Goal: Task Accomplishment & Management: Use online tool/utility

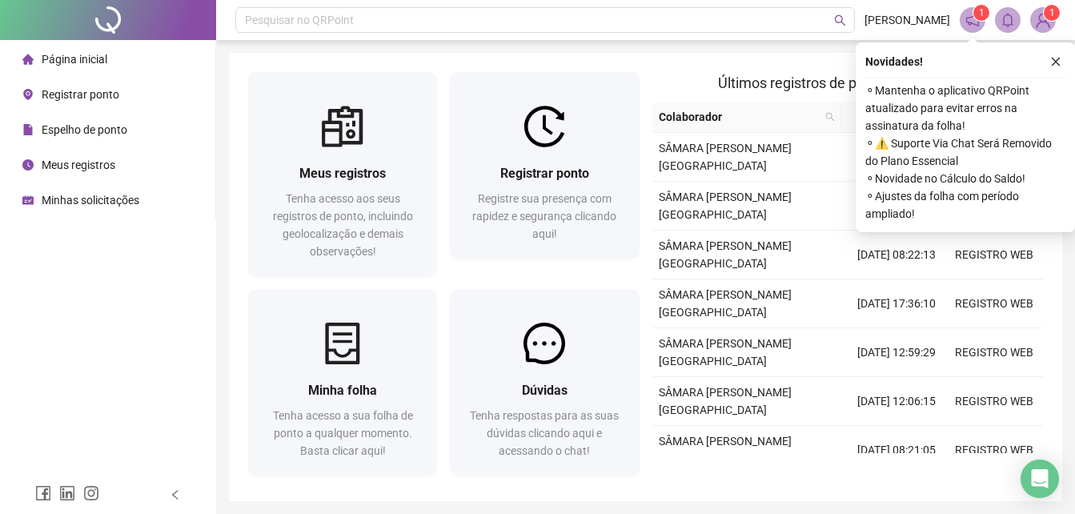
click at [71, 119] on div "Espelho de ponto" at bounding box center [74, 130] width 105 height 32
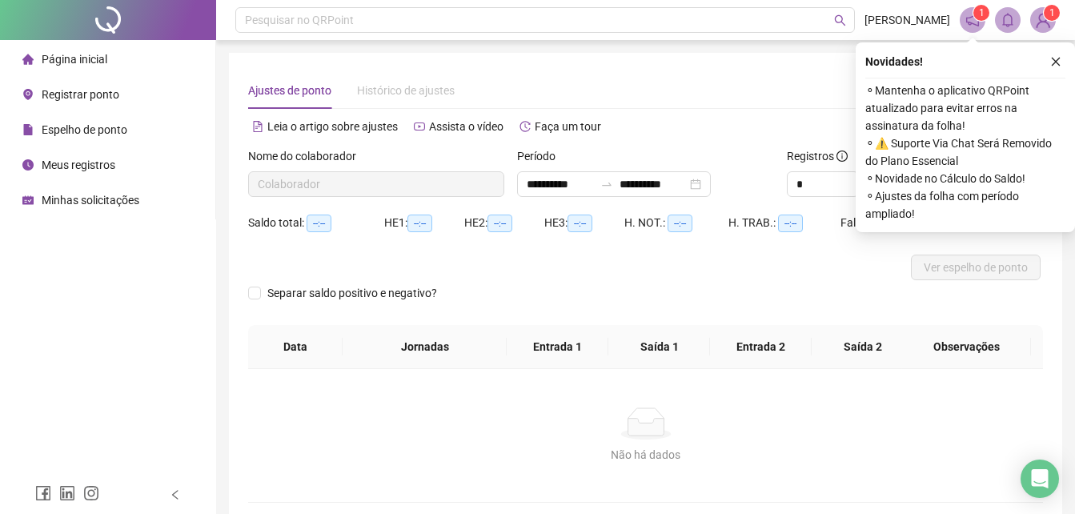
type input "**********"
click at [752, 95] on div "Ajustes de ponto Histórico de ajustes" at bounding box center [645, 90] width 795 height 37
click at [1063, 58] on button "button" at bounding box center [1055, 61] width 19 height 19
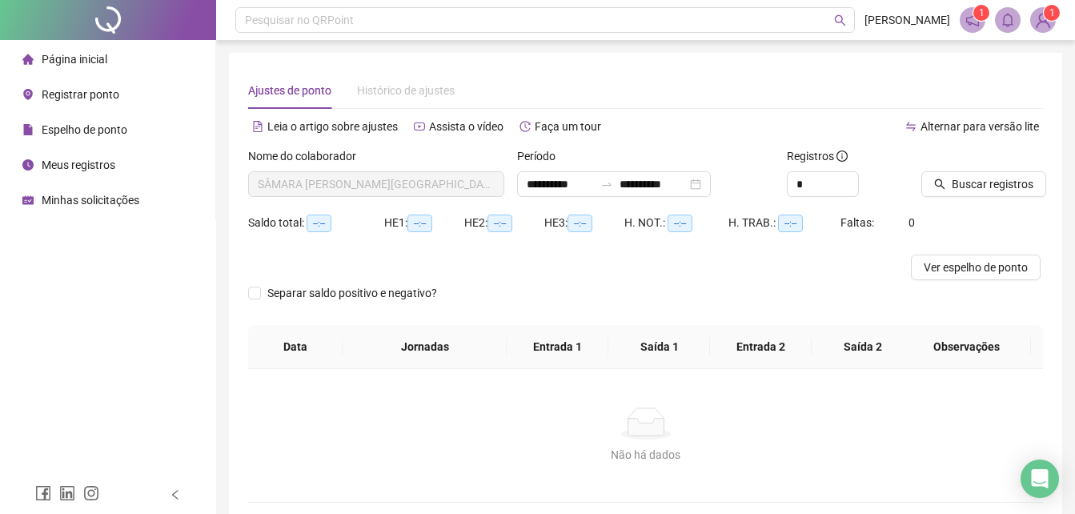
click at [977, 164] on div at bounding box center [963, 159] width 82 height 24
click at [977, 181] on span "Buscar registros" at bounding box center [993, 184] width 82 height 18
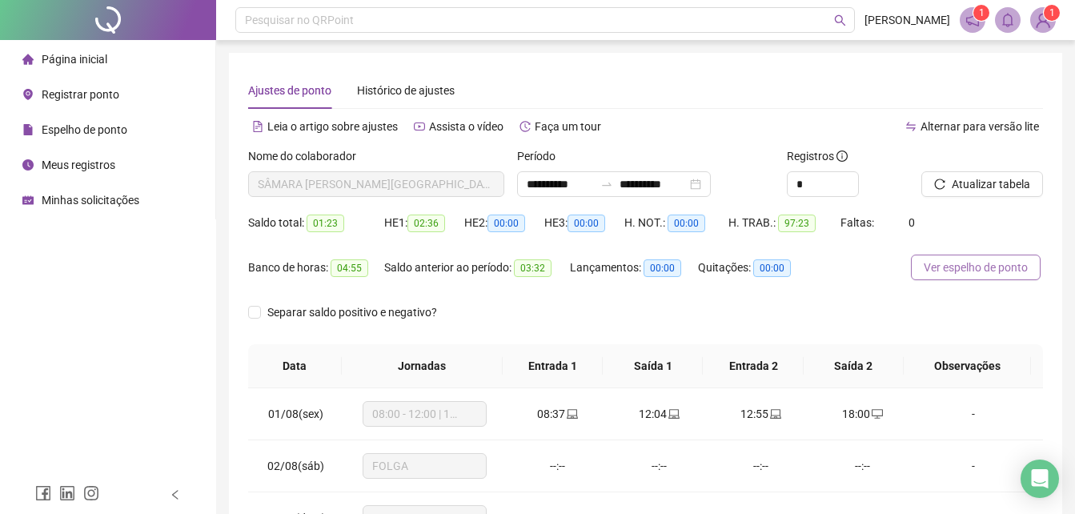
click at [947, 271] on span "Ver espelho de ponto" at bounding box center [976, 268] width 104 height 18
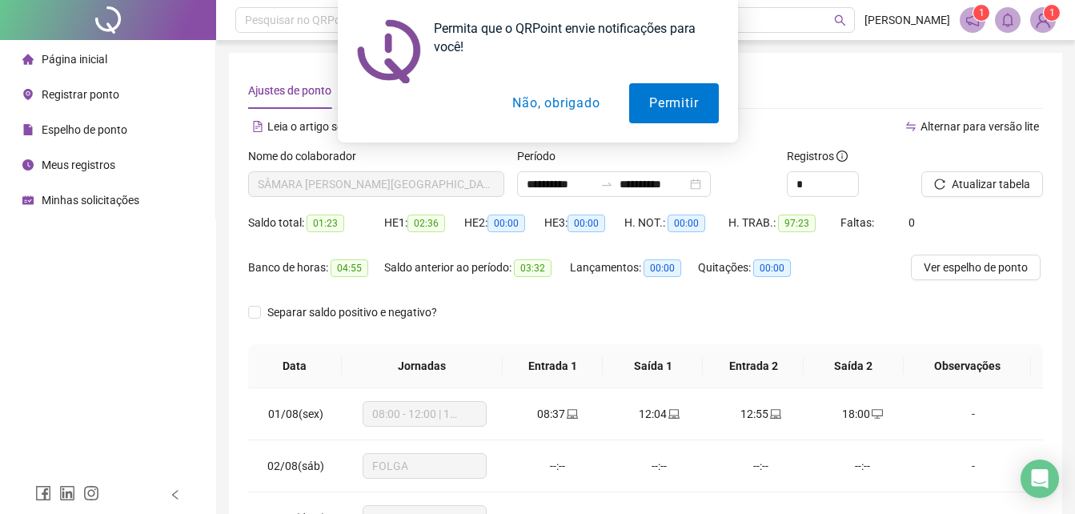
click at [546, 101] on button "Não, obrigado" at bounding box center [555, 103] width 127 height 40
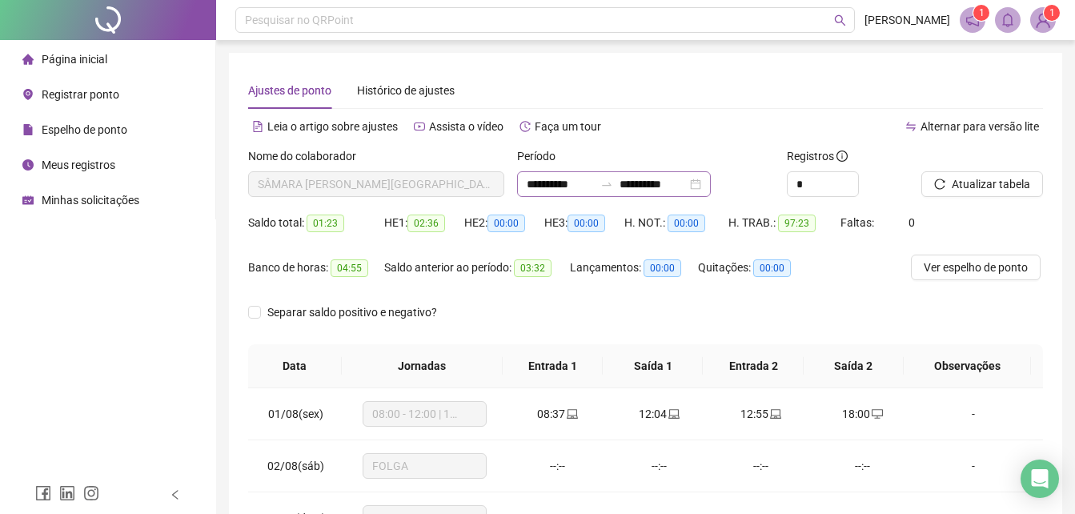
click at [711, 183] on div "**********" at bounding box center [614, 184] width 194 height 26
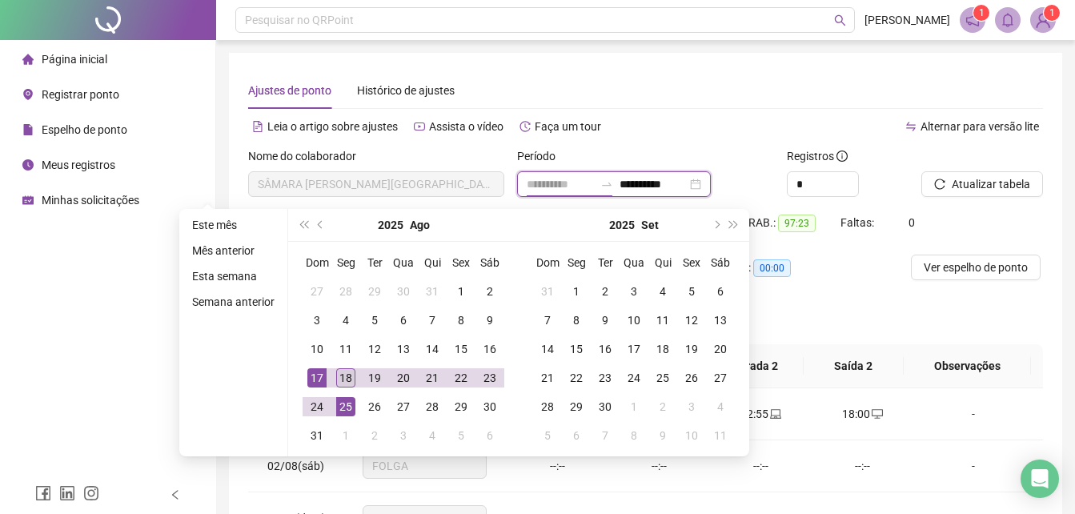
type input "**********"
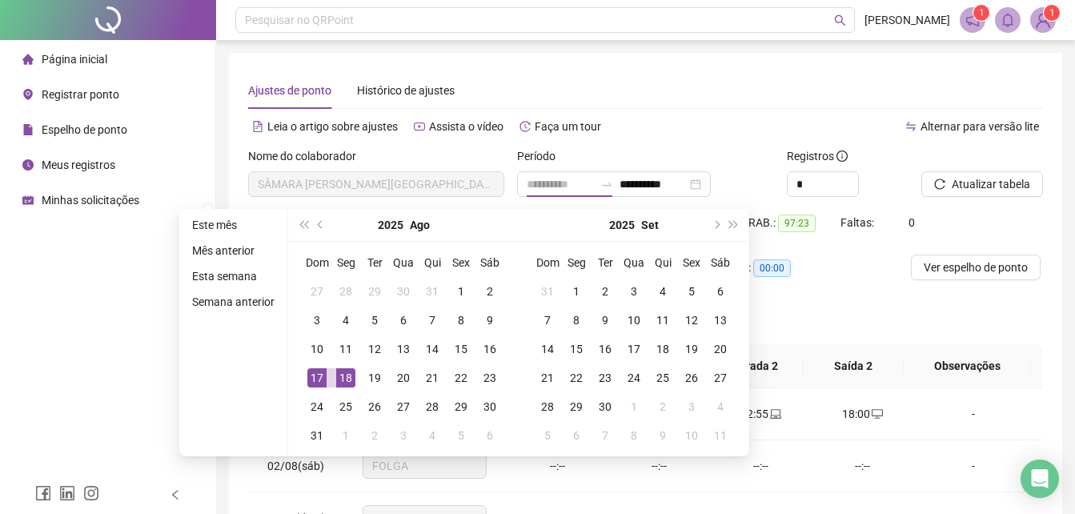
click at [349, 373] on div "18" at bounding box center [345, 377] width 19 height 19
type input "**********"
click at [339, 371] on div "18" at bounding box center [345, 377] width 19 height 19
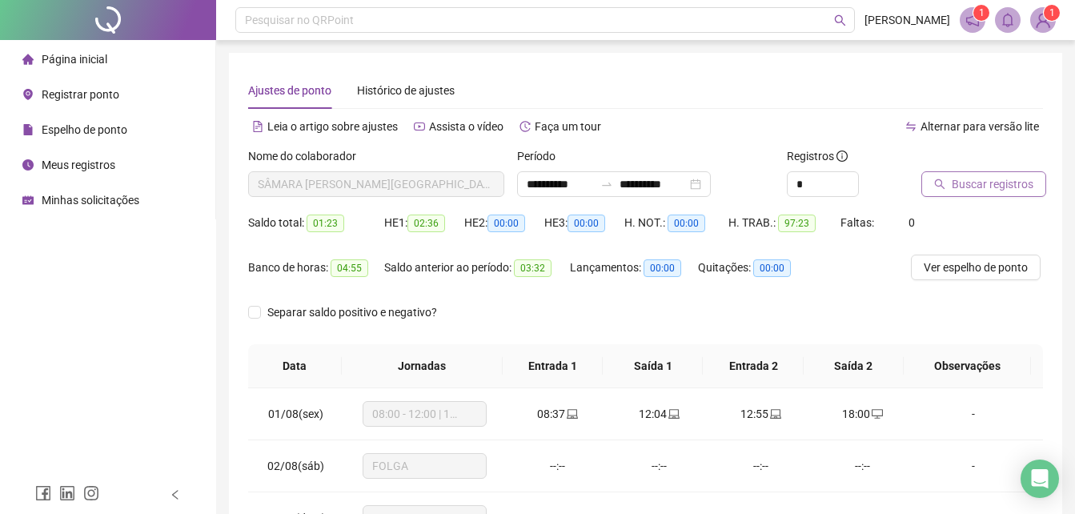
click at [936, 182] on icon "search" at bounding box center [940, 184] width 10 height 10
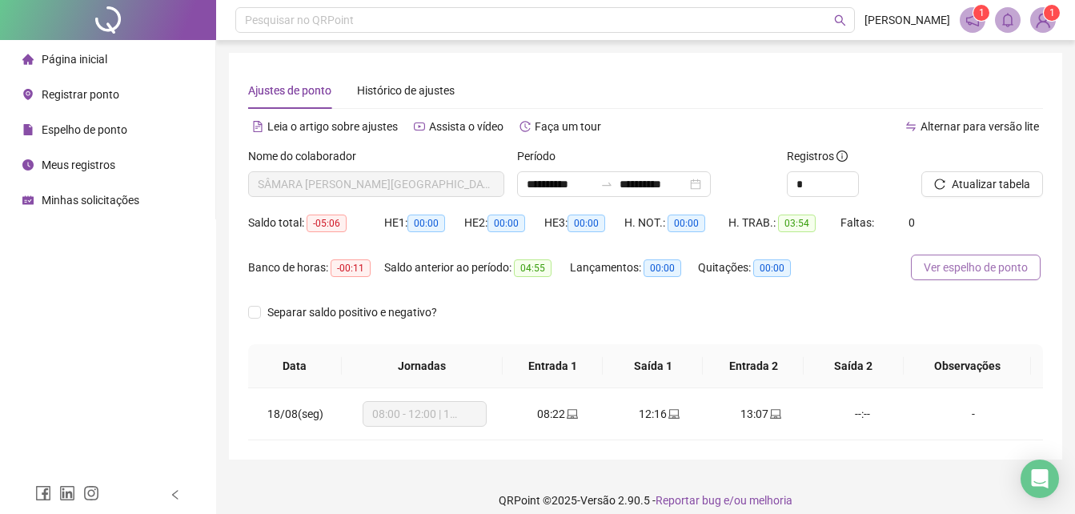
click at [973, 259] on span "Ver espelho de ponto" at bounding box center [976, 268] width 104 height 18
click at [78, 98] on span "Registrar ponto" at bounding box center [81, 94] width 78 height 13
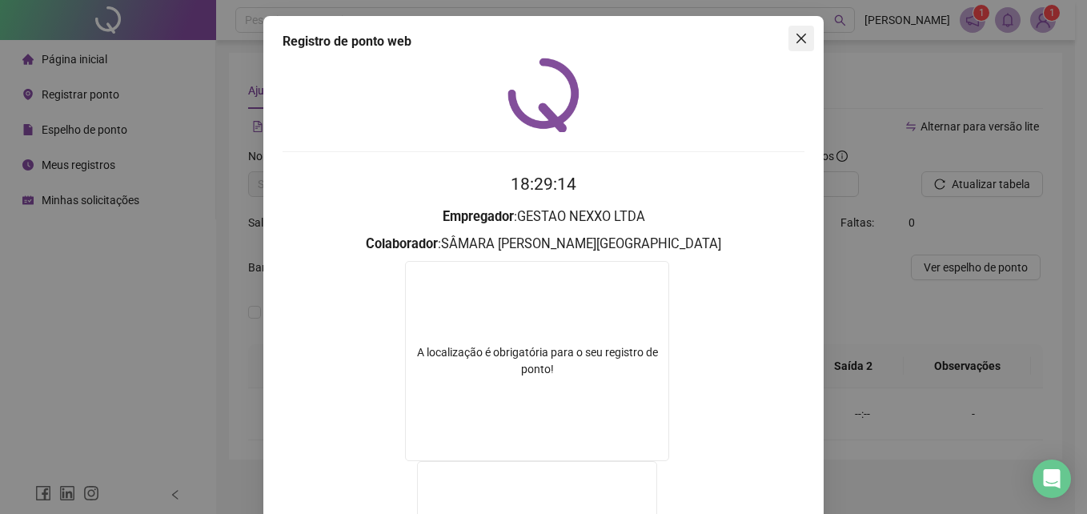
click at [798, 47] on button "Close" at bounding box center [802, 39] width 26 height 26
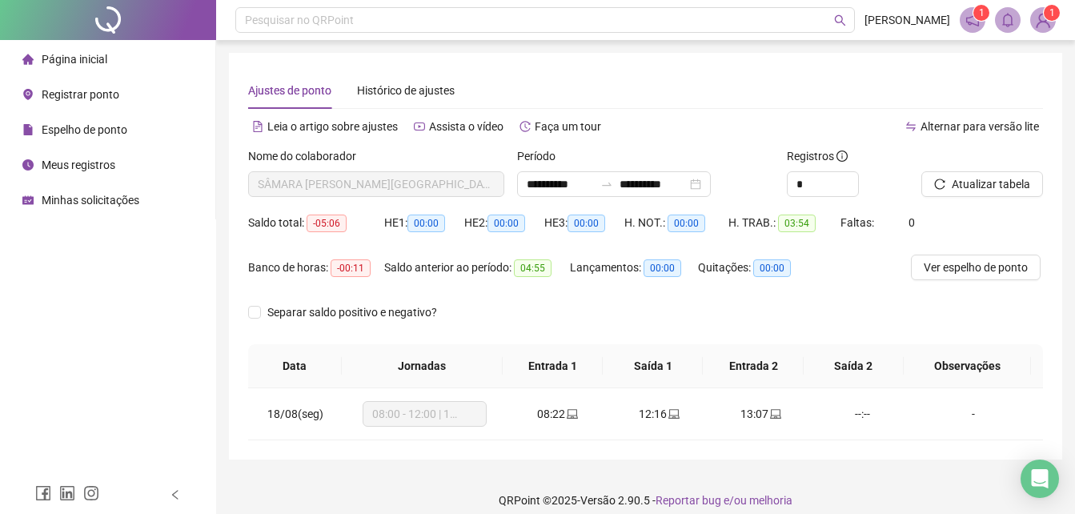
click at [69, 94] on span "Registrar ponto" at bounding box center [81, 94] width 78 height 13
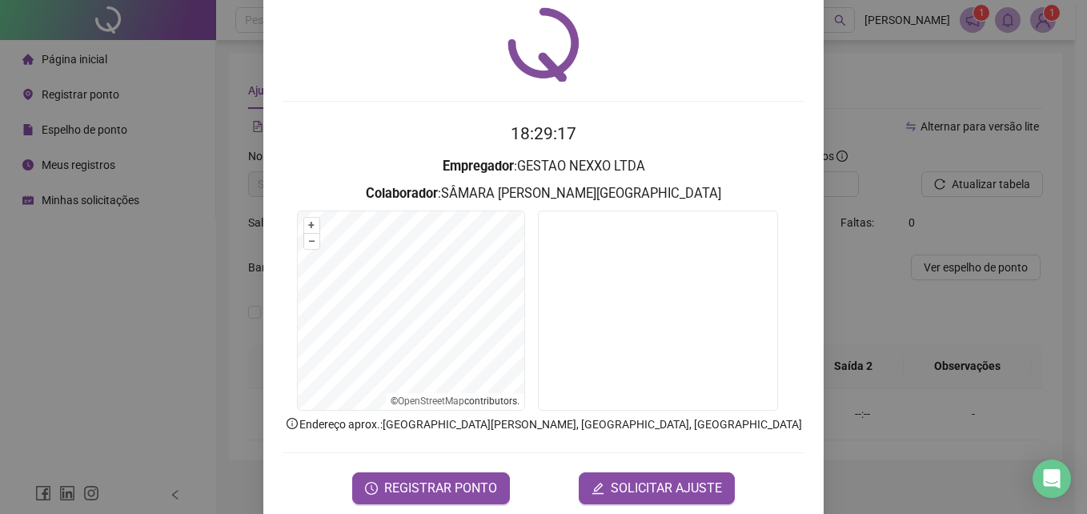
scroll to position [76, 0]
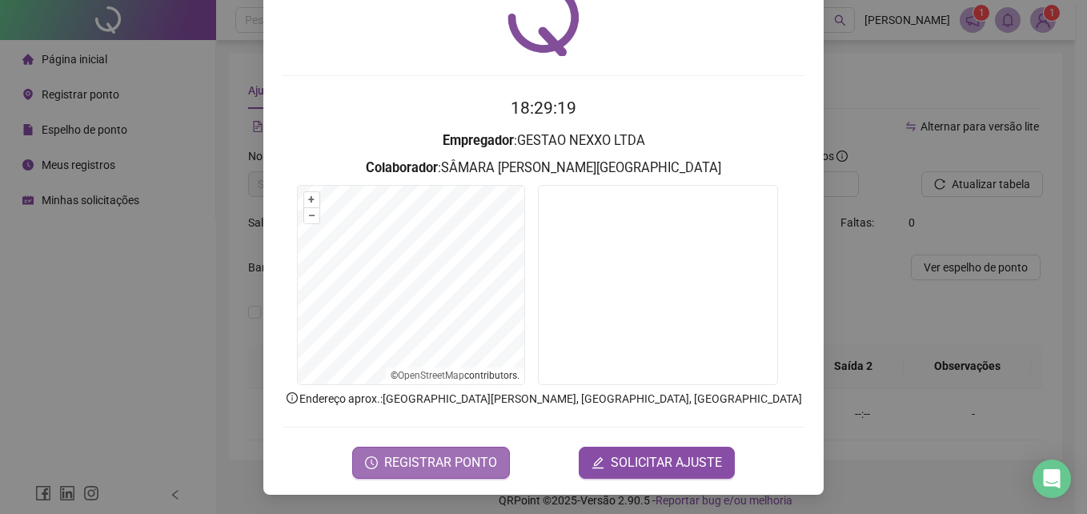
click at [409, 457] on span "REGISTRAR PONTO" at bounding box center [440, 462] width 113 height 19
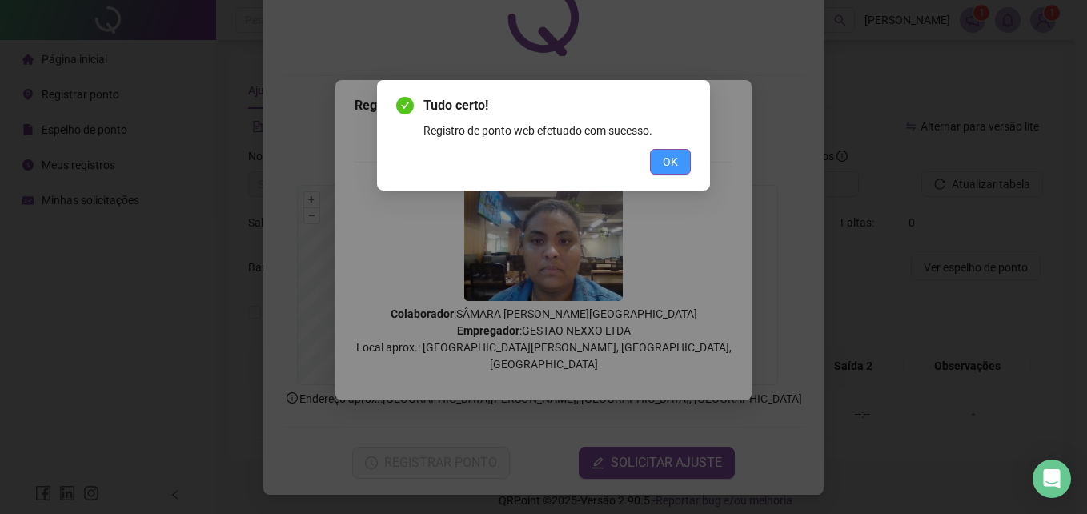
click at [667, 156] on span "OK" at bounding box center [670, 162] width 15 height 18
